Goal: Navigation & Orientation: Understand site structure

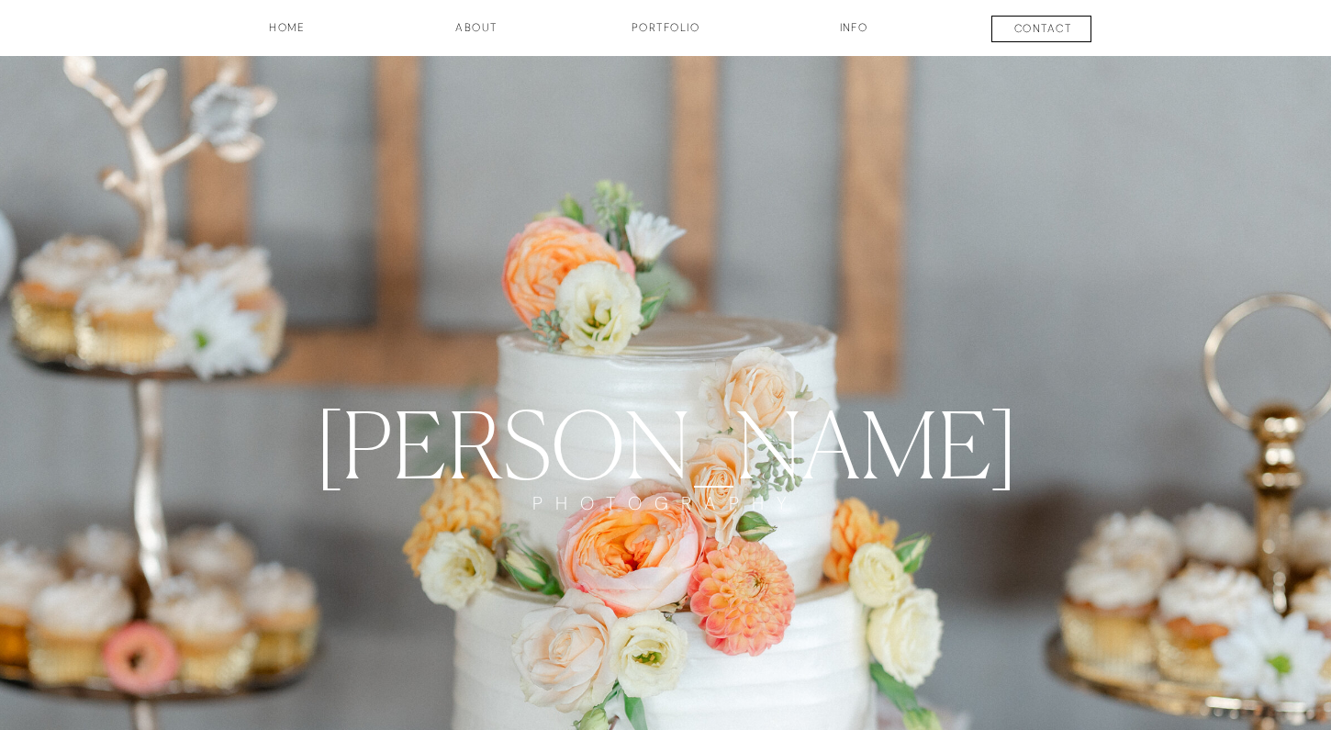
click at [657, 25] on h3 "Portfolio" at bounding box center [666, 34] width 136 height 31
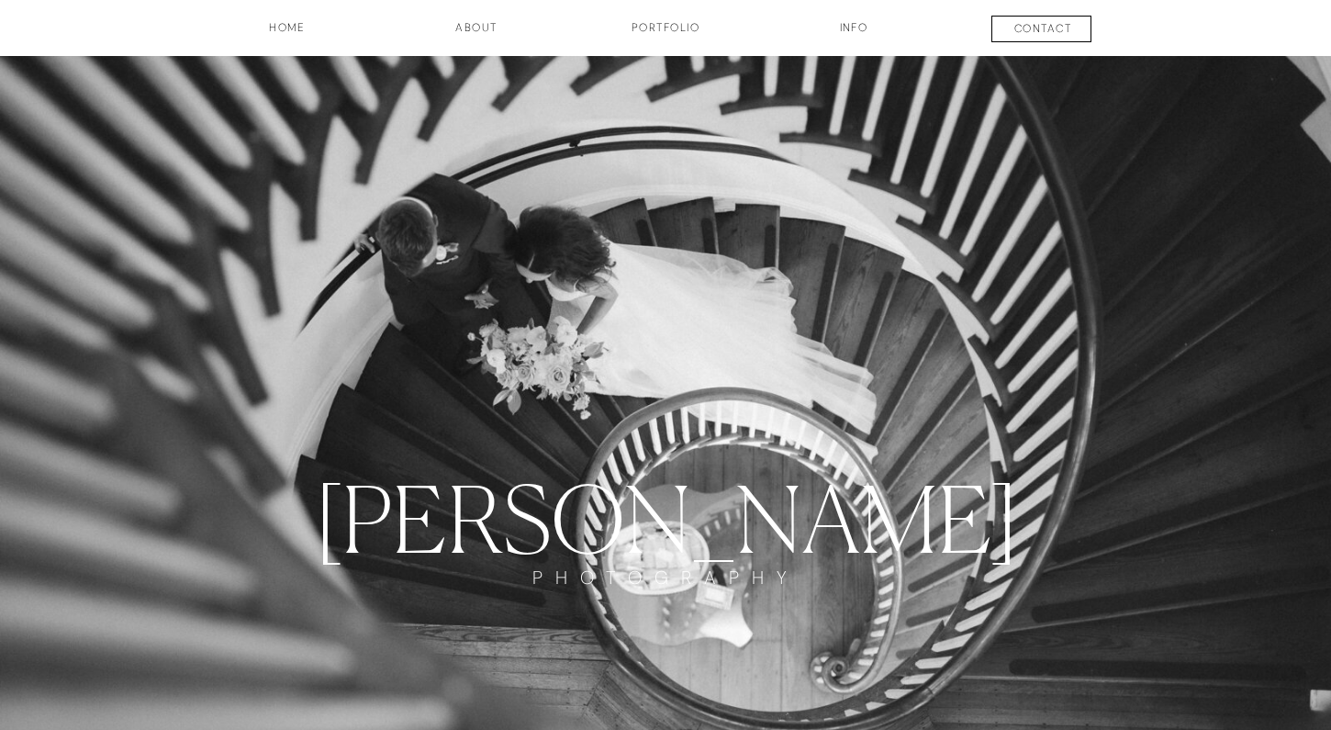
click at [476, 30] on h3 "about" at bounding box center [477, 34] width 92 height 31
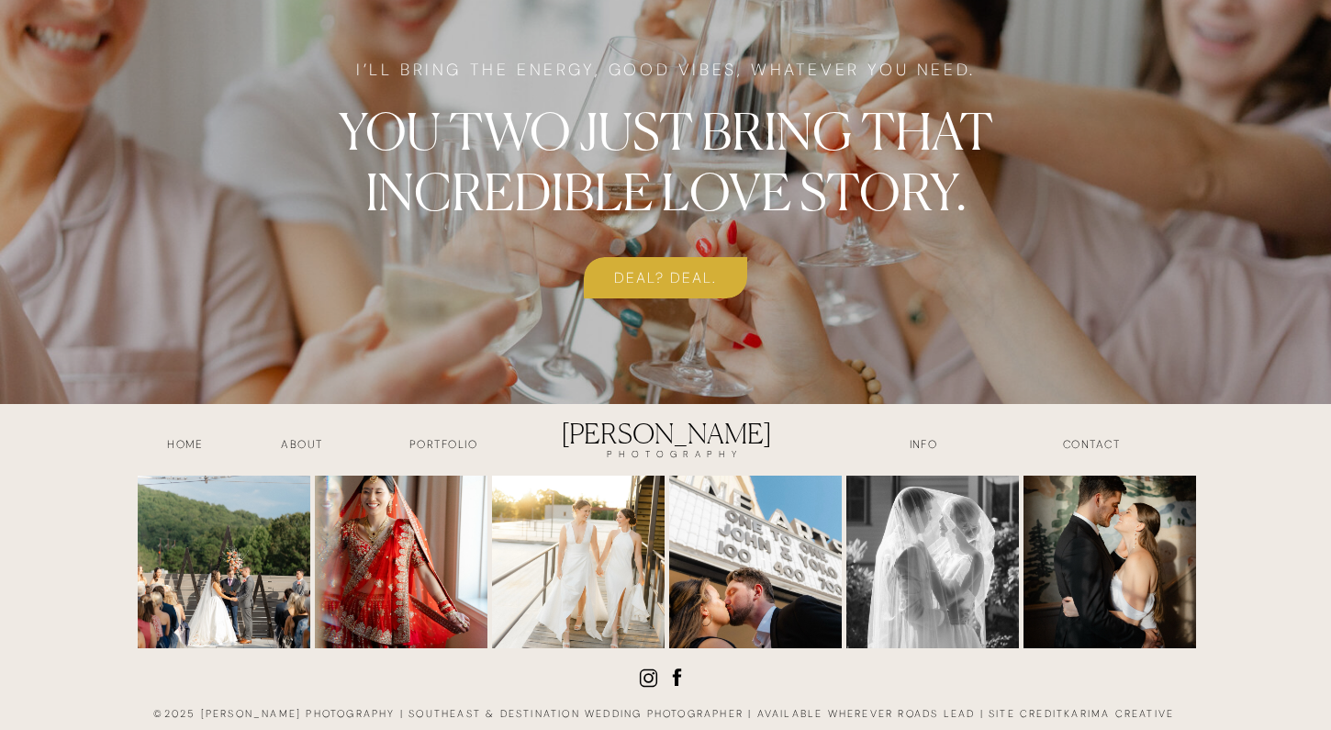
scroll to position [4744, 0]
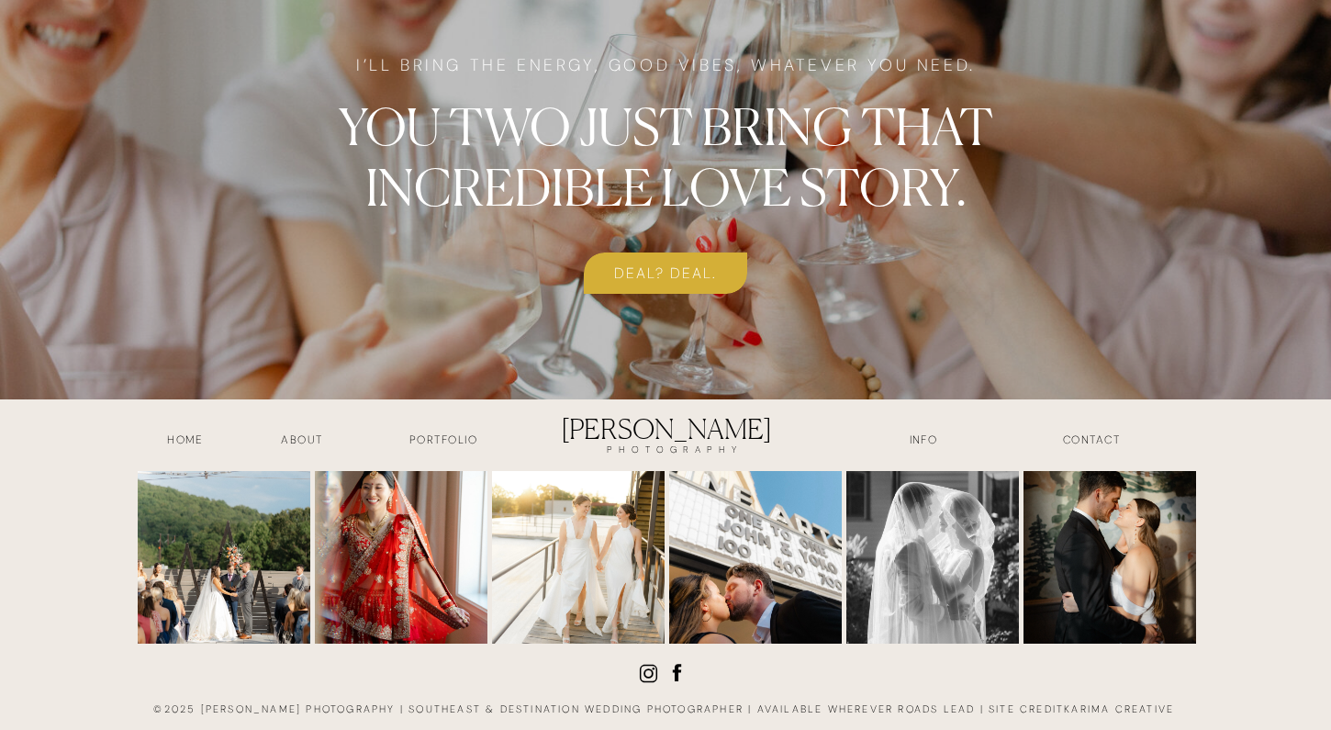
click at [924, 441] on h3 "INFO" at bounding box center [924, 442] width 92 height 21
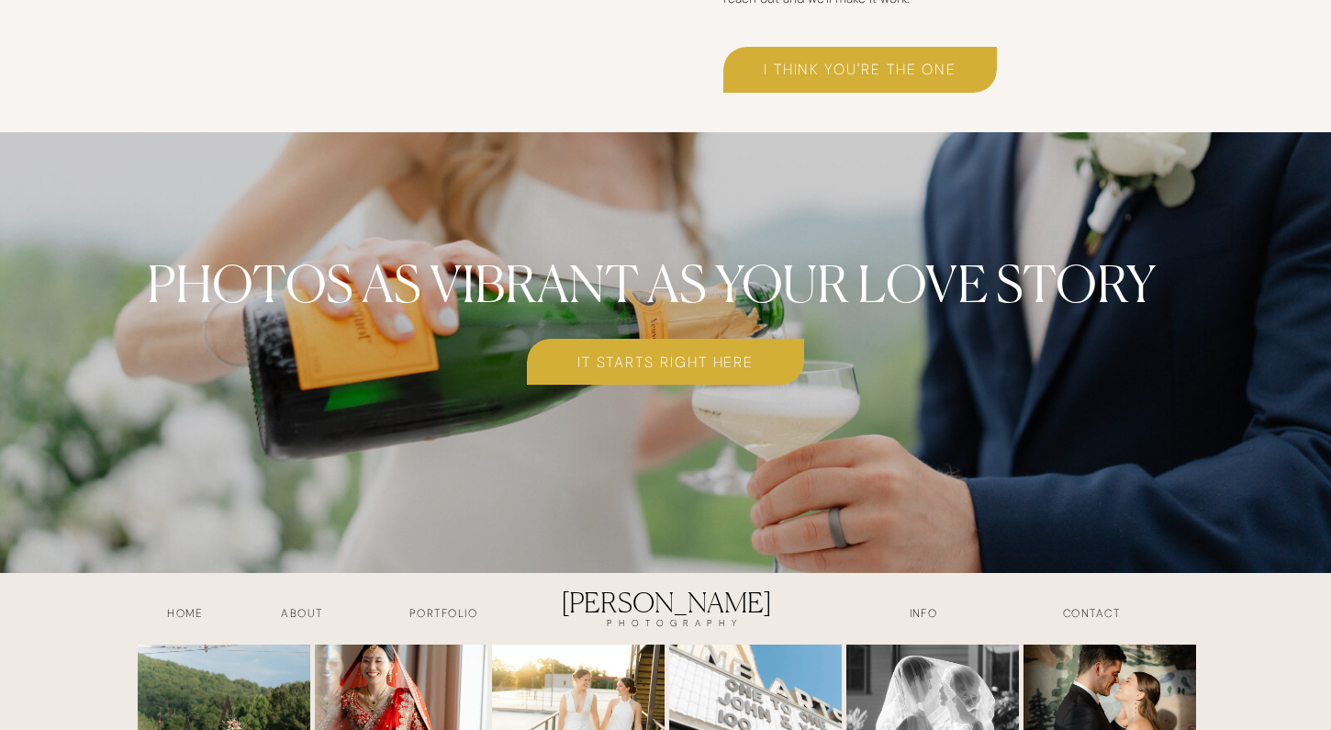
scroll to position [7508, 0]
